Goal: Check status: Check status

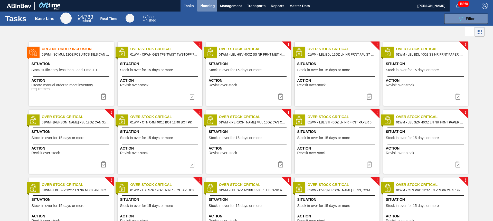
click at [208, 9] on button "Planning" at bounding box center [207, 6] width 20 height 12
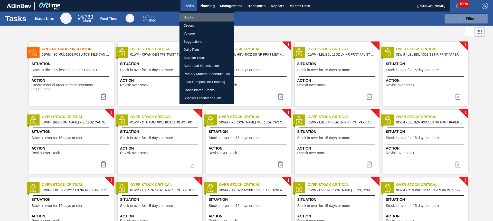
click at [195, 19] on li "Stocks" at bounding box center [206, 17] width 54 height 8
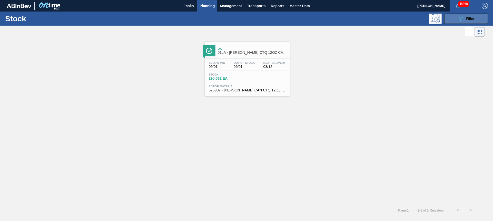
click at [461, 20] on icon "089F7B8B-B2A5-4AFE-B5C0-19BA573D28AC" at bounding box center [460, 19] width 6 height 6
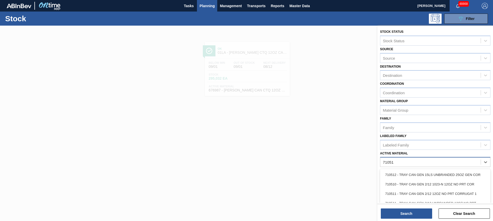
type Material "710511"
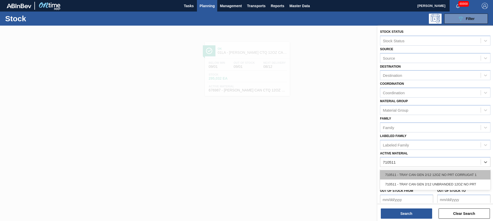
click at [467, 174] on div "710511 - TRAY CAN GEN 2/12 12OZ NO PRT CORRUGAT 1" at bounding box center [435, 174] width 110 height 9
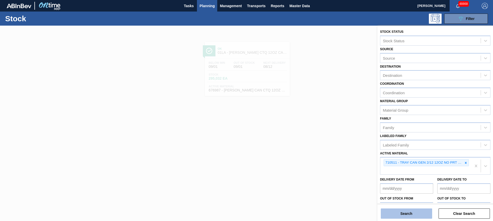
click at [417, 215] on button "Search" at bounding box center [405, 214] width 51 height 10
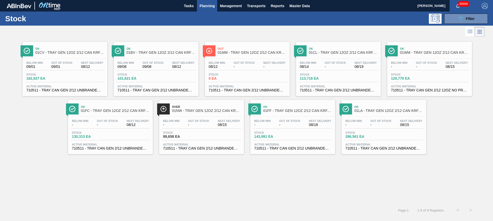
click at [250, 49] on span "Out" at bounding box center [252, 48] width 69 height 3
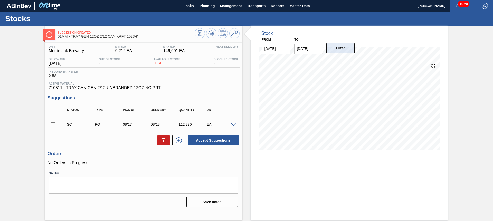
click at [337, 50] on button "Filter" at bounding box center [340, 48] width 28 height 10
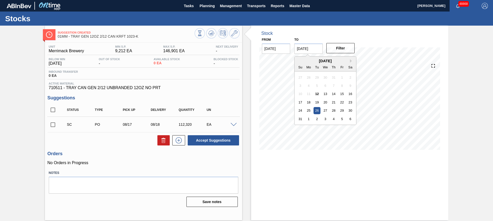
click at [305, 48] on input "[DATE]" at bounding box center [308, 49] width 28 height 10
click at [344, 119] on div "5" at bounding box center [341, 119] width 7 height 7
type input "[DATE]"
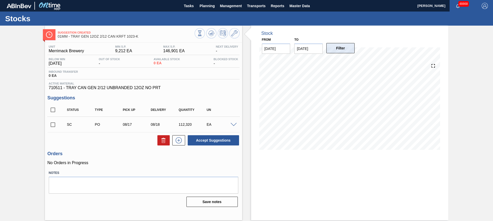
click at [341, 50] on button "Filter" at bounding box center [340, 48] width 28 height 10
